Goal: Task Accomplishment & Management: Manage account settings

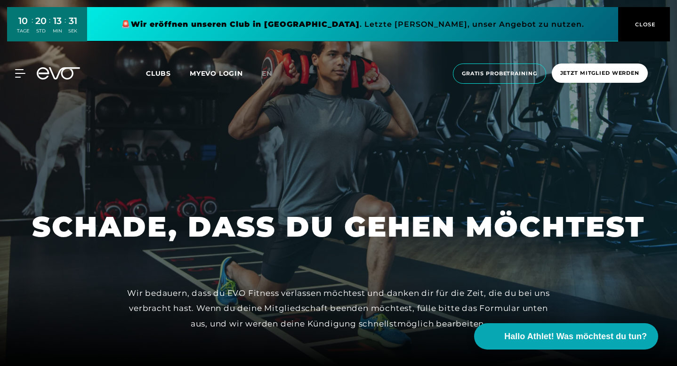
click at [658, 21] on span "CLOSE" at bounding box center [644, 24] width 52 height 8
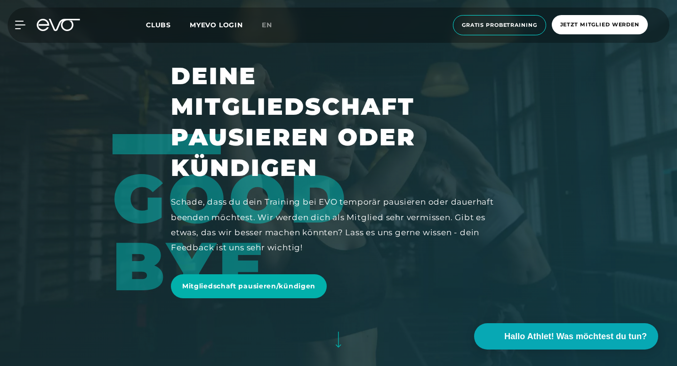
scroll to position [101, 0]
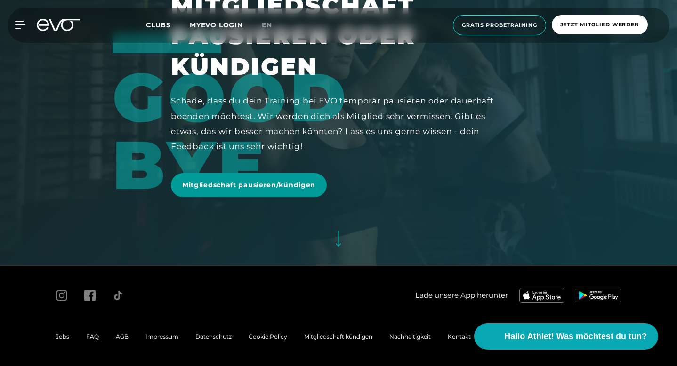
click at [277, 173] on link "Mitgliedschaft pausieren/kündigen" at bounding box center [249, 185] width 156 height 24
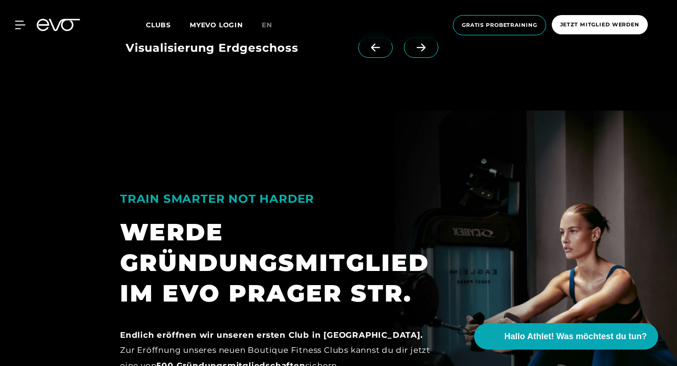
scroll to position [1195, 0]
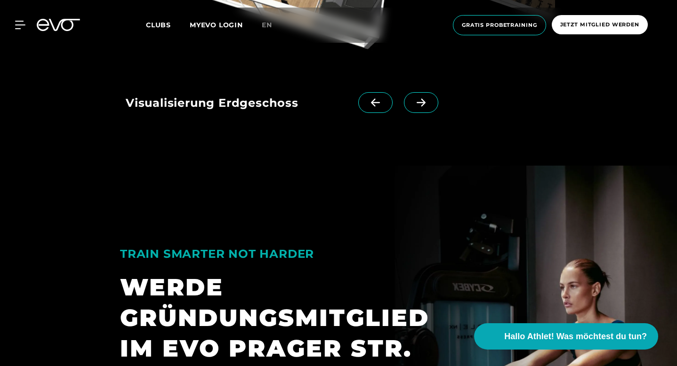
click at [437, 113] on span at bounding box center [421, 102] width 34 height 21
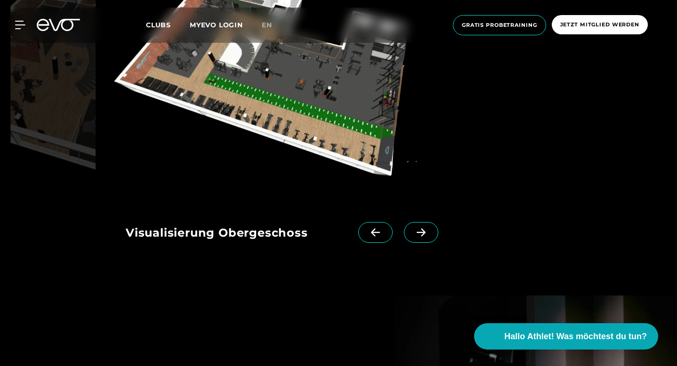
scroll to position [1061, 0]
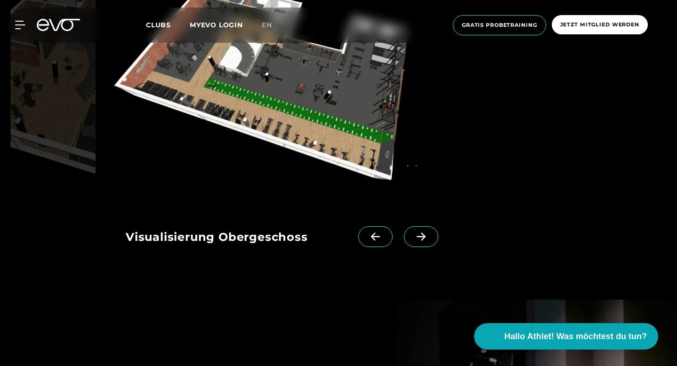
click at [429, 241] on icon at bounding box center [421, 237] width 16 height 8
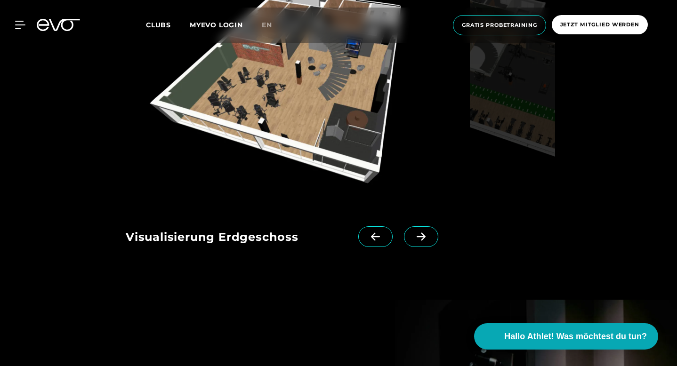
click at [429, 241] on icon at bounding box center [421, 237] width 16 height 8
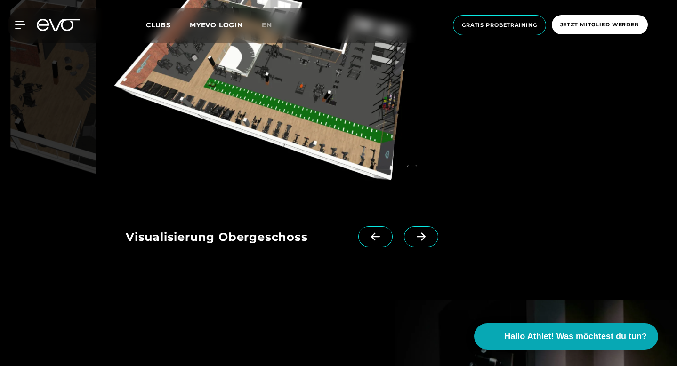
click at [429, 241] on icon at bounding box center [421, 237] width 16 height 8
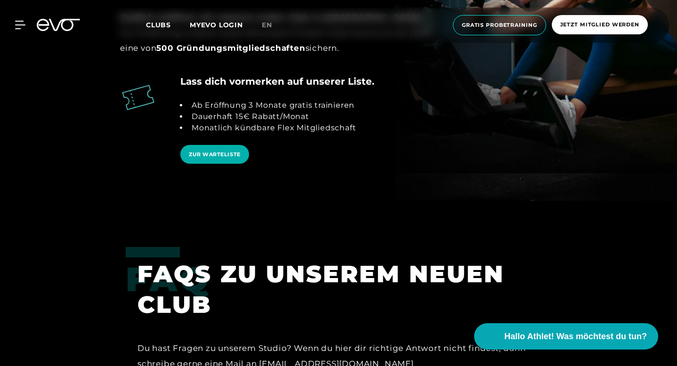
scroll to position [1569, 0]
click at [189, 158] on span "ZUR WARTELISTE" at bounding box center [215, 154] width 52 height 8
